Goal: Complete application form: Complete application form

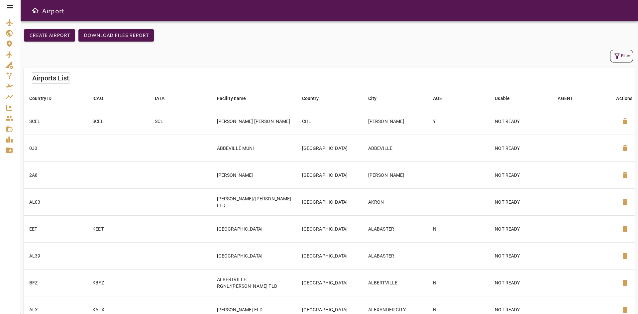
click at [11, 102] on link "Waypoints" at bounding box center [10, 97] width 21 height 11
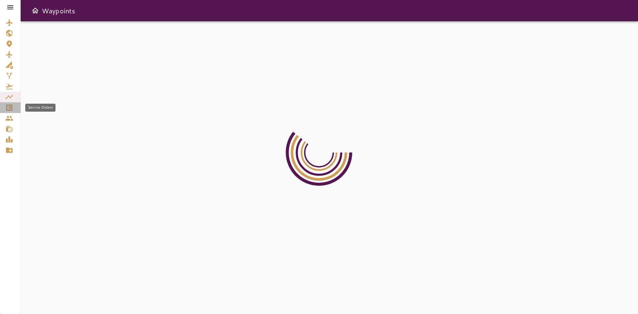
click at [11, 108] on icon "Service Orders" at bounding box center [9, 108] width 6 height 6
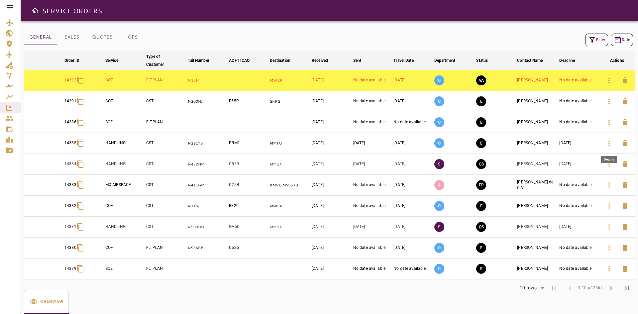
click at [608, 145] on icon "button" at bounding box center [609, 143] width 8 height 8
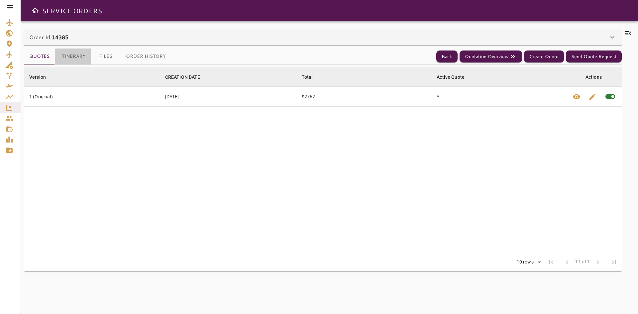
click at [81, 58] on button "Itinerary" at bounding box center [73, 57] width 36 height 16
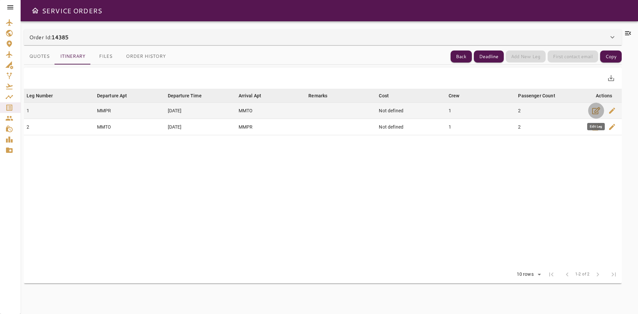
click at [599, 111] on icon "button" at bounding box center [596, 111] width 8 height 8
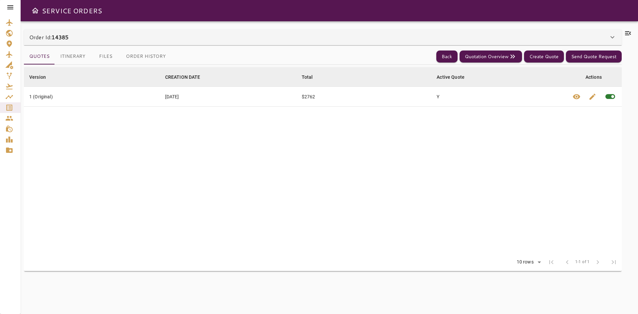
click at [72, 56] on button "Itinerary" at bounding box center [73, 57] width 36 height 16
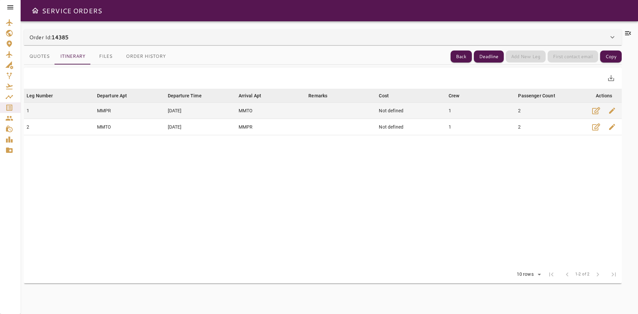
click at [614, 112] on span "edit" at bounding box center [612, 111] width 8 height 8
click at [597, 111] on icon "button" at bounding box center [596, 110] width 8 height 7
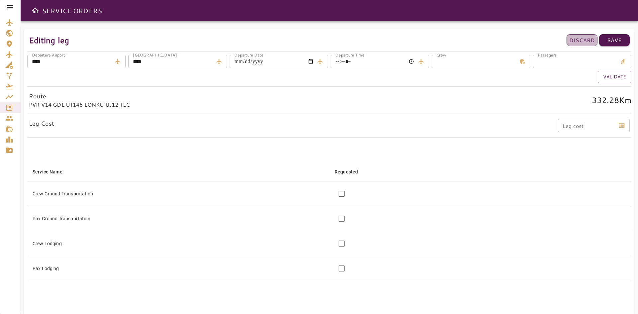
click at [579, 42] on p "Discard" at bounding box center [582, 40] width 26 height 8
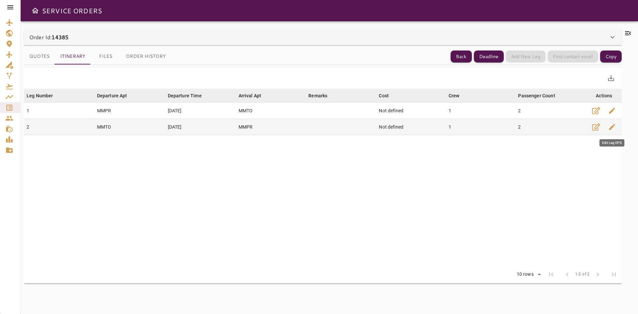
click at [612, 129] on span "edit" at bounding box center [612, 127] width 8 height 8
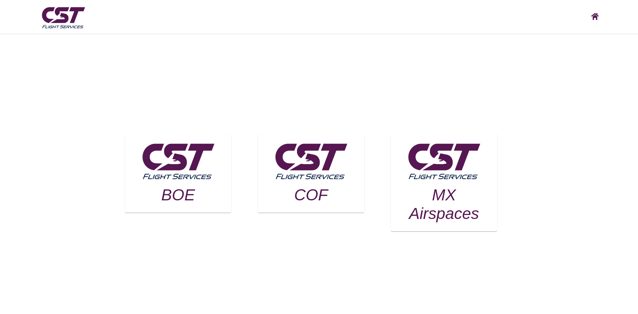
click at [161, 203] on h3 "BOE" at bounding box center [178, 195] width 90 height 19
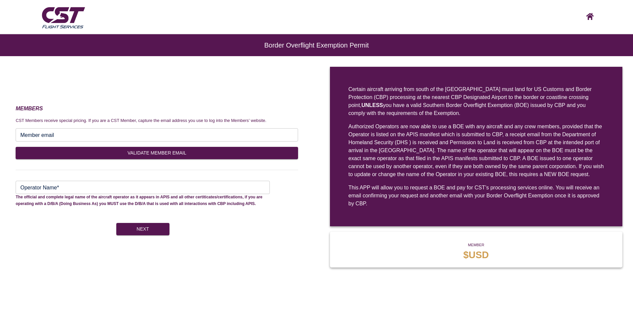
click at [145, 191] on input "Operator Name*" at bounding box center [143, 187] width 254 height 13
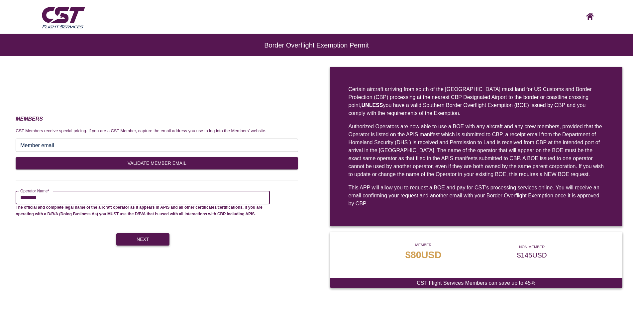
type input "********"
click at [150, 235] on button "Next" at bounding box center [142, 239] width 53 height 12
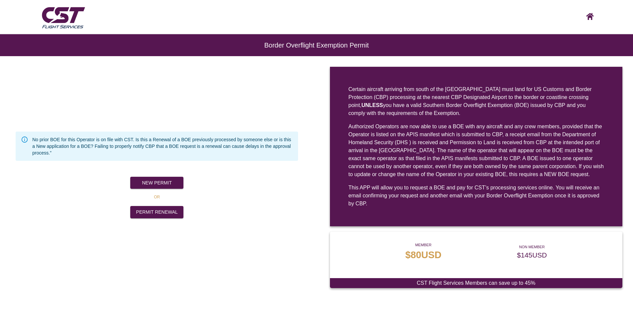
click at [161, 176] on div "New Permit" at bounding box center [154, 180] width 288 height 18
click at [163, 179] on button "New Permit" at bounding box center [156, 183] width 53 height 12
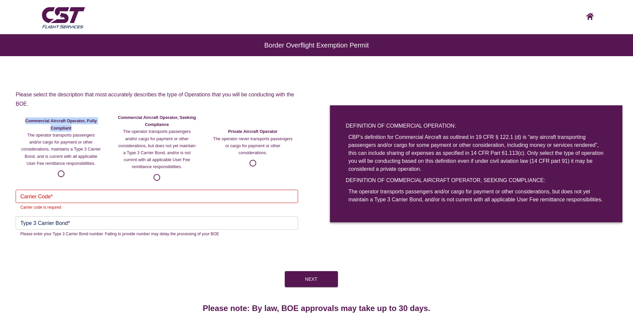
drag, startPoint x: 28, startPoint y: 121, endPoint x: 72, endPoint y: 128, distance: 44.5
click at [72, 128] on span "Commercial Aircraft Operator, Fully Compliant The operator transports passenger…" at bounding box center [61, 142] width 80 height 50
copy strong "Commercial Aircraft Operator, Fully Compliant"
drag, startPoint x: 118, startPoint y: 117, endPoint x: 168, endPoint y: 123, distance: 50.2
click at [168, 123] on strong "Commercial Aircraft Operator, Seeking Compliance" at bounding box center [157, 121] width 78 height 12
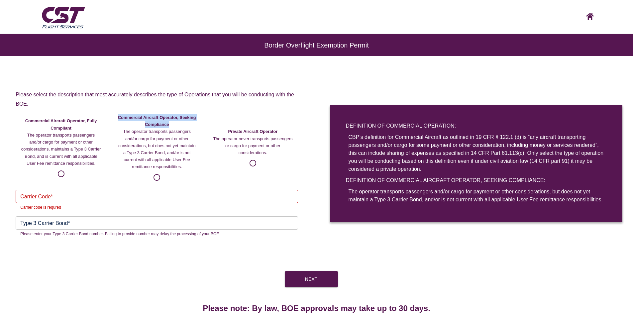
copy strong "Commercial Aircraft Operator, Seeking Compliance"
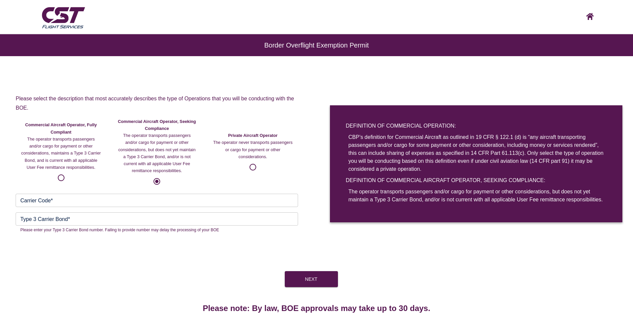
click at [79, 202] on input "Carrier Code*" at bounding box center [157, 200] width 282 height 13
click at [164, 181] on label "Commercial Aircraft Operator, Seeking Compliance The operator transports passen…" at bounding box center [157, 153] width 80 height 70
click at [97, 199] on input "Carrier Code*" at bounding box center [157, 200] width 282 height 13
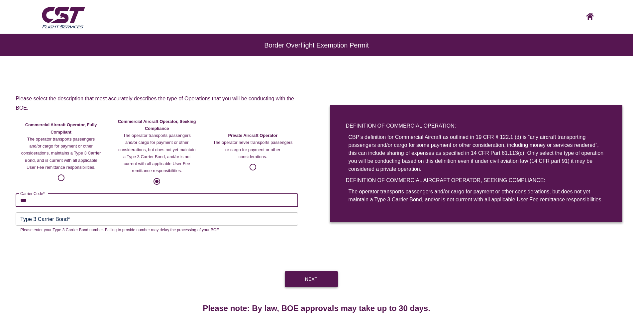
type input "***"
click at [302, 277] on button "Next" at bounding box center [311, 279] width 53 height 16
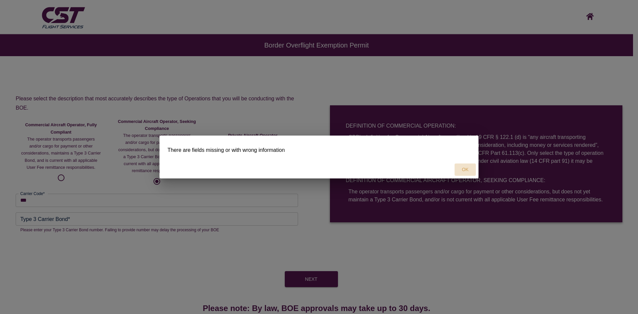
click at [465, 168] on button "OK" at bounding box center [464, 169] width 21 height 12
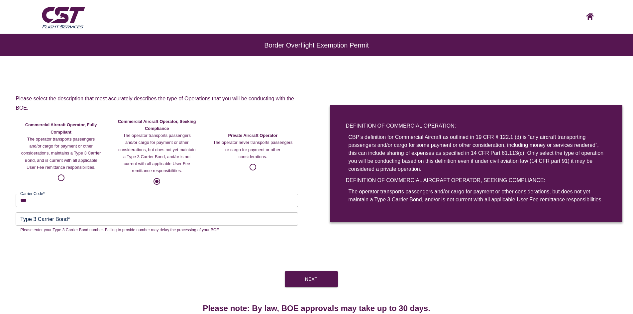
click at [79, 220] on input "Type 3 Carrier Bond*" at bounding box center [157, 218] width 282 height 13
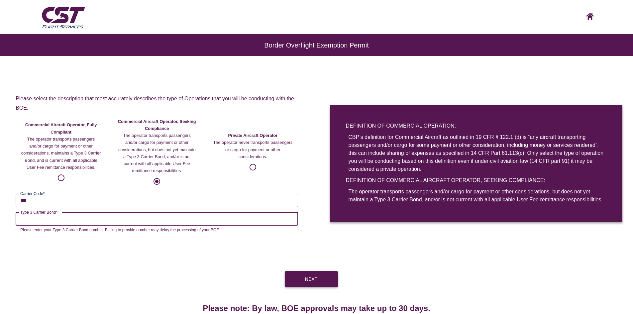
click at [314, 277] on button "Next" at bounding box center [311, 279] width 53 height 16
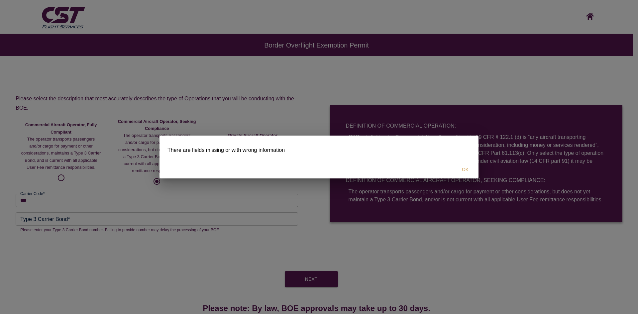
click at [463, 169] on button "OK" at bounding box center [464, 169] width 21 height 12
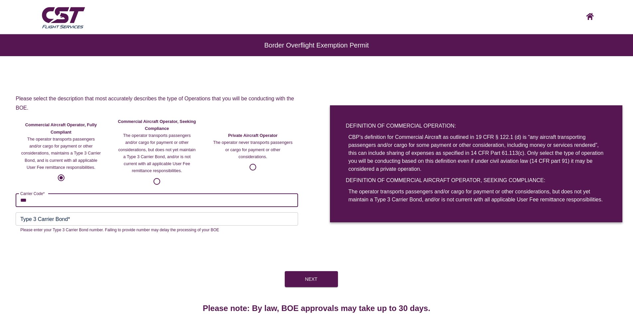
click at [54, 200] on input "***" at bounding box center [157, 200] width 282 height 13
click at [157, 190] on div "Carrier Code* *** Carrier Code*" at bounding box center [154, 197] width 288 height 19
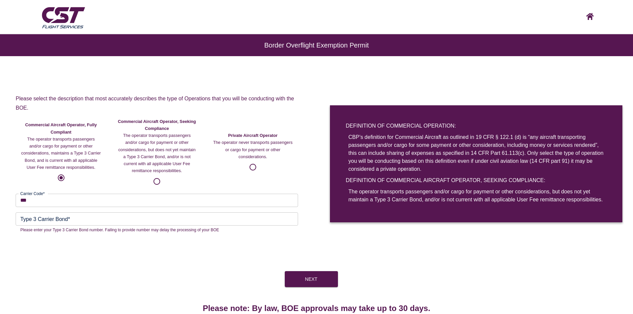
click at [72, 216] on input "Type 3 Carrier Bond*" at bounding box center [157, 218] width 282 height 13
click at [303, 277] on button "Next" at bounding box center [311, 279] width 53 height 16
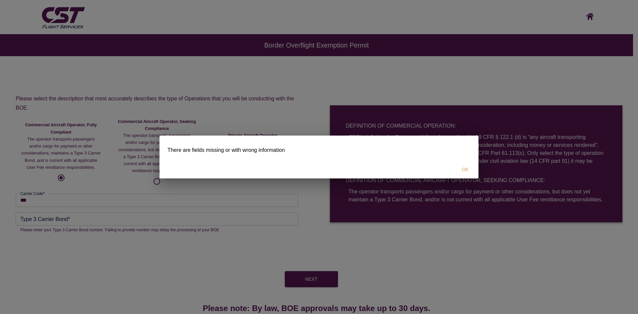
click at [463, 167] on button "OK" at bounding box center [464, 169] width 21 height 12
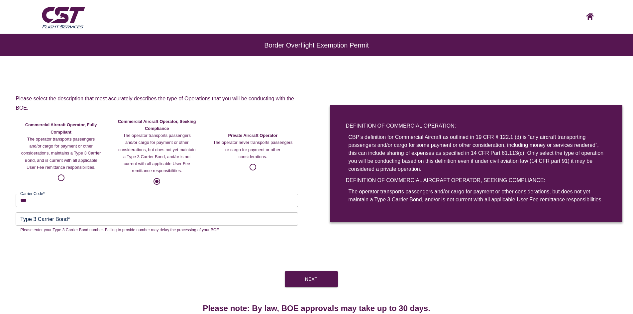
click at [130, 218] on input "Type 3 Carrier Bond*" at bounding box center [157, 218] width 282 height 13
click at [312, 274] on button "Next" at bounding box center [311, 279] width 53 height 16
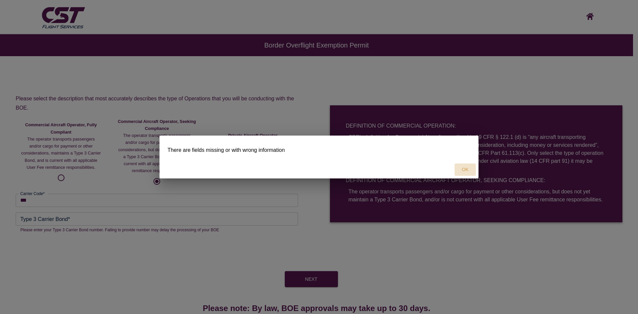
click at [466, 172] on button "OK" at bounding box center [464, 169] width 21 height 12
